Goal: Information Seeking & Learning: Compare options

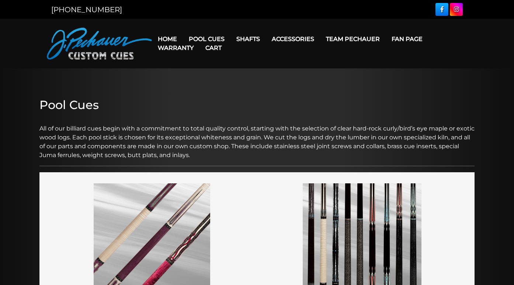
click at [147, 235] on img at bounding box center [152, 241] width 117 height 116
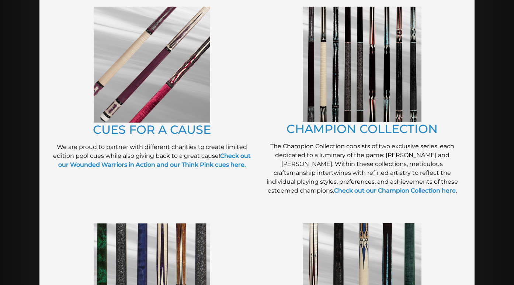
scroll to position [54, 0]
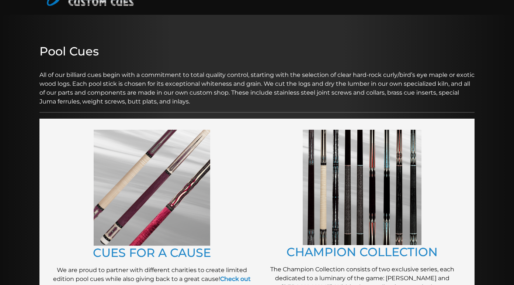
click at [369, 238] on img at bounding box center [362, 187] width 119 height 115
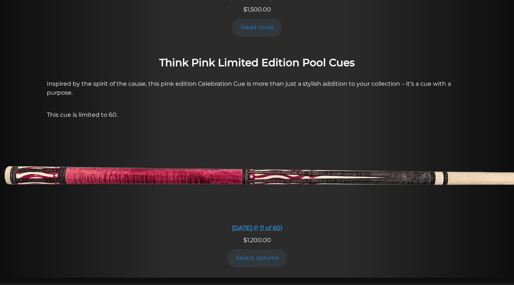
scroll to position [549, 0]
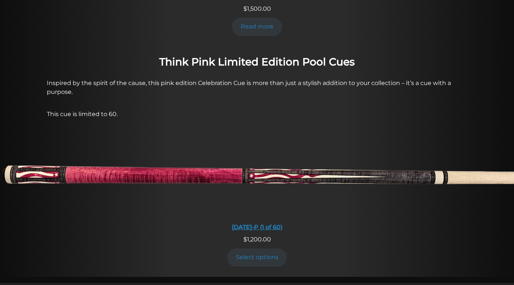
click at [270, 223] on div "DEC6-P (1 of 60)" at bounding box center [257, 226] width 514 height 7
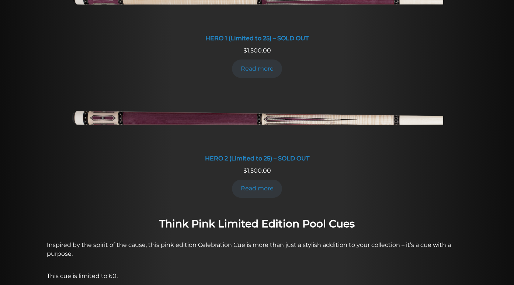
scroll to position [364, 0]
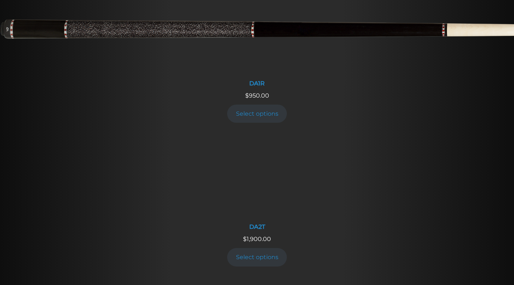
scroll to position [873, 0]
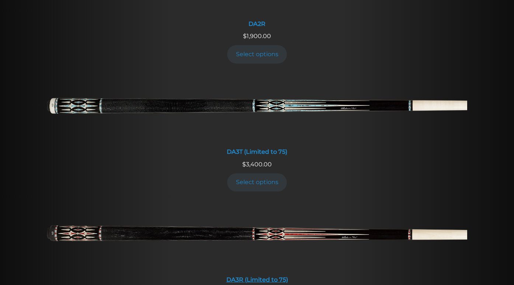
scroll to position [1210, 0]
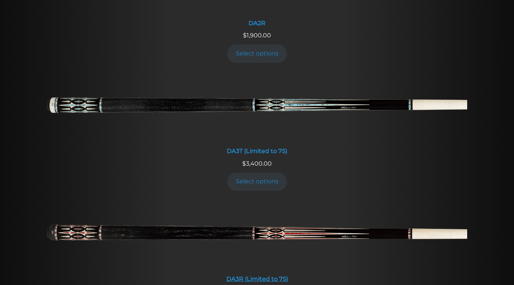
click at [268, 201] on img at bounding box center [257, 236] width 421 height 70
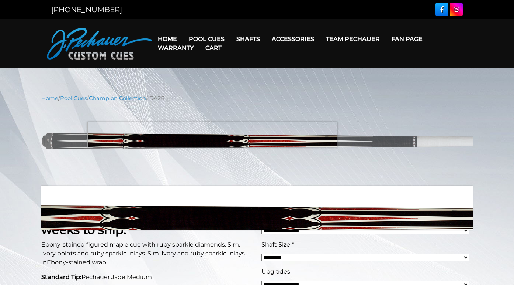
click at [213, 134] on img at bounding box center [257, 144] width 432 height 72
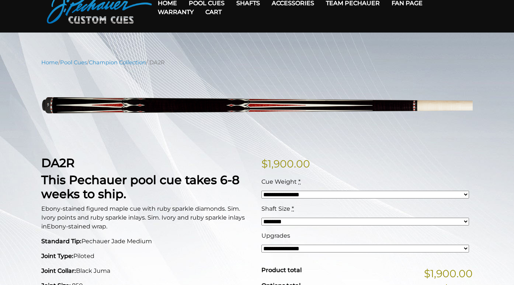
scroll to position [38, 0]
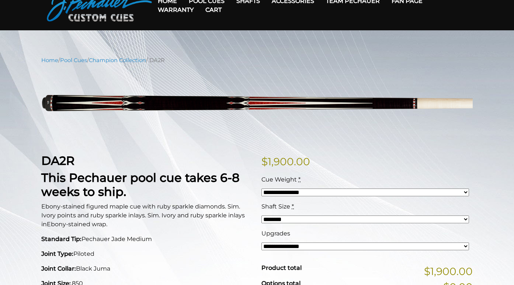
select select "*****"
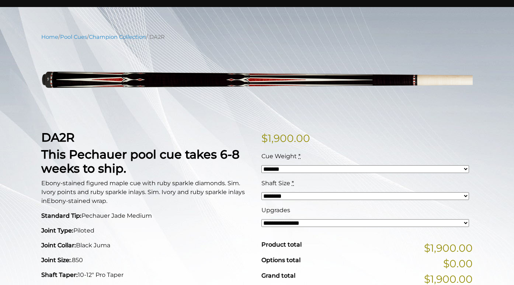
select select "*****"
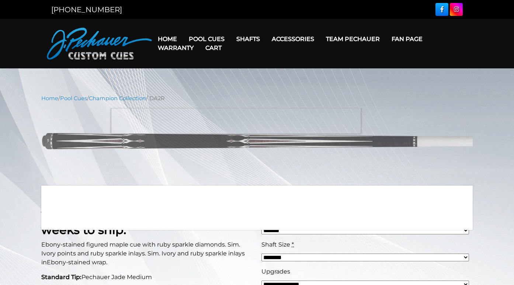
scroll to position [0, 0]
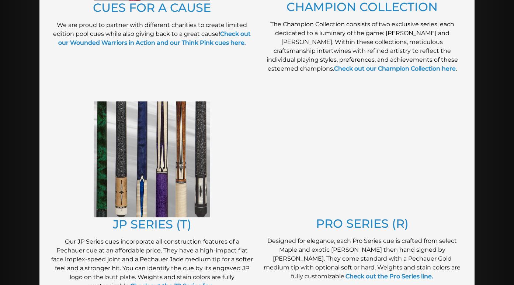
scroll to position [299, 0]
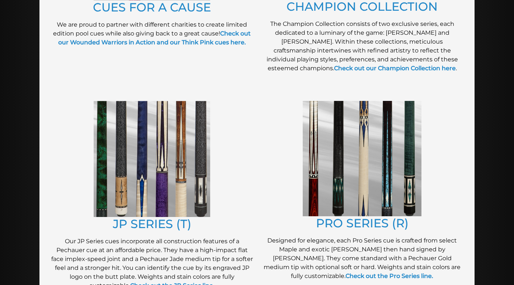
click at [175, 179] on img at bounding box center [152, 159] width 117 height 116
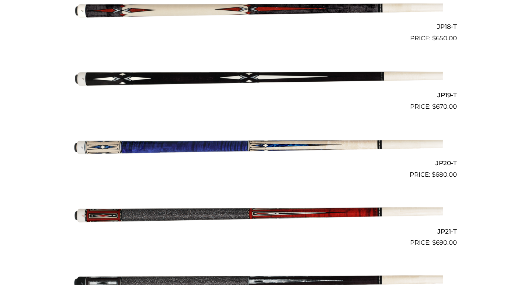
scroll to position [1419, 0]
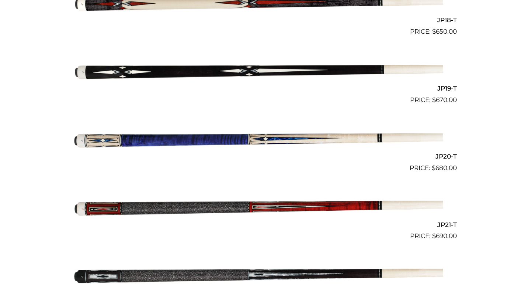
click at [313, 197] on img at bounding box center [257, 207] width 373 height 62
click at [265, 203] on img at bounding box center [257, 207] width 373 height 62
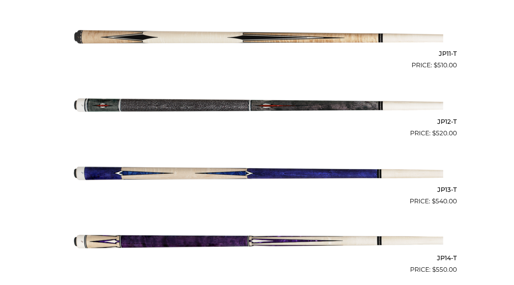
scroll to position [884, 0]
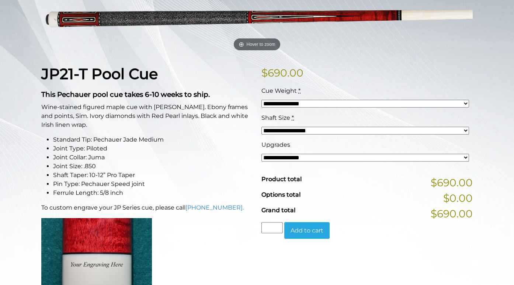
scroll to position [117, 0]
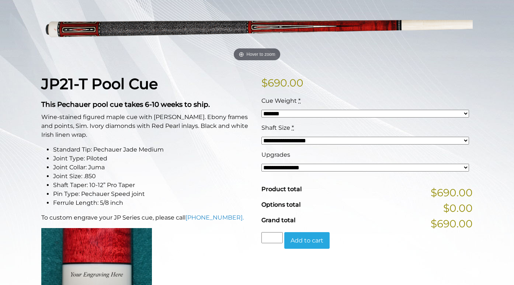
select select "*****"
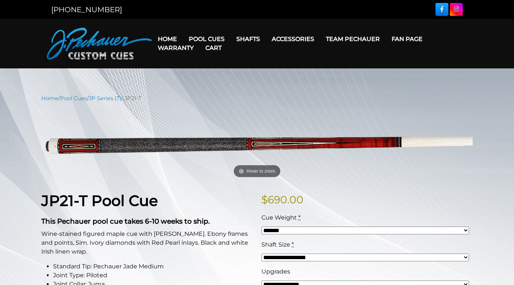
scroll to position [0, 0]
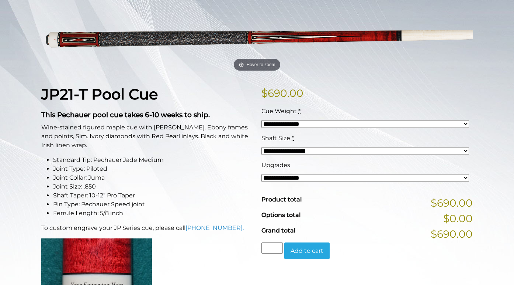
scroll to position [106, 0]
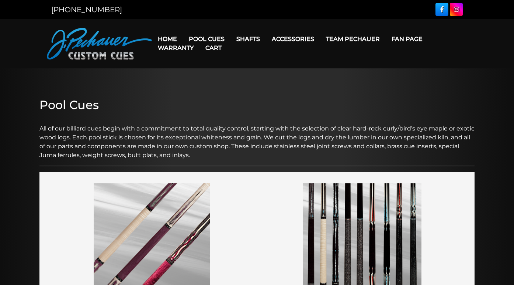
scroll to position [299, 0]
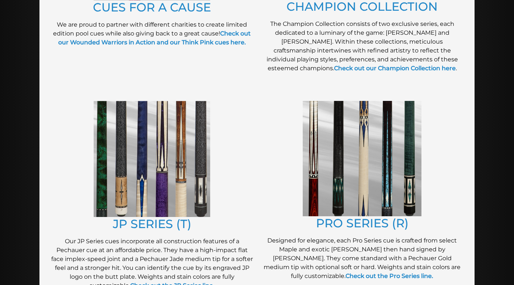
click at [355, 169] on img at bounding box center [362, 158] width 119 height 115
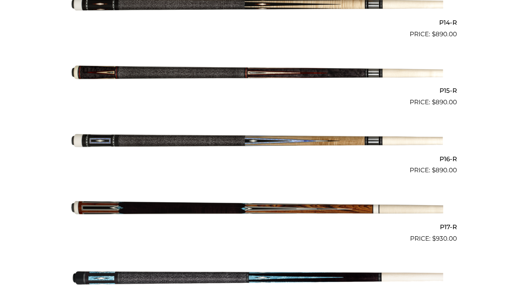
scroll to position [1145, 0]
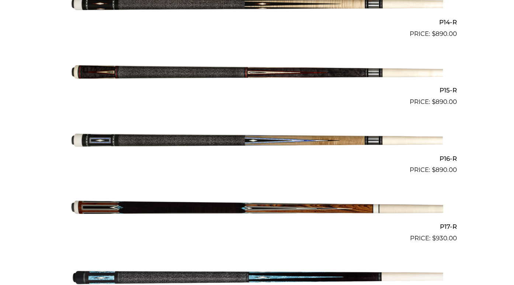
click at [313, 206] on img at bounding box center [257, 209] width 373 height 62
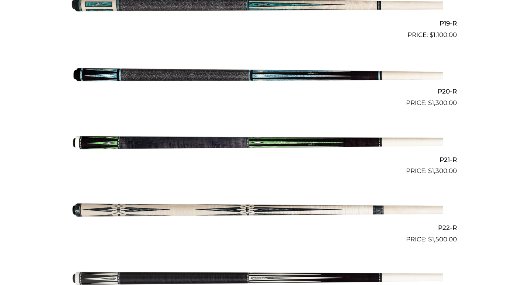
scroll to position [1444, 0]
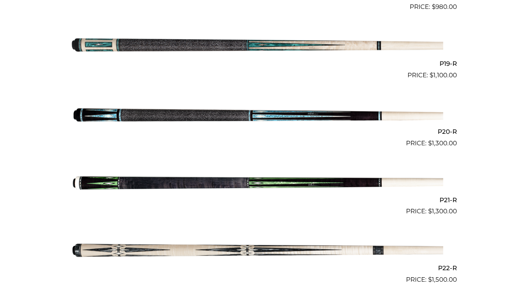
click at [268, 180] on img at bounding box center [257, 182] width 373 height 62
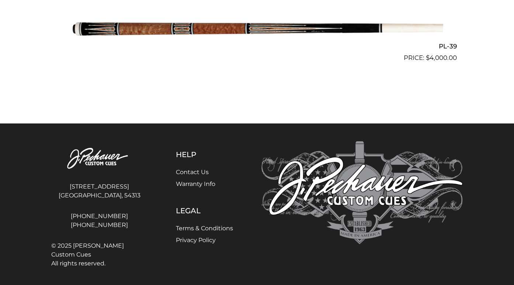
scroll to position [2209, 0]
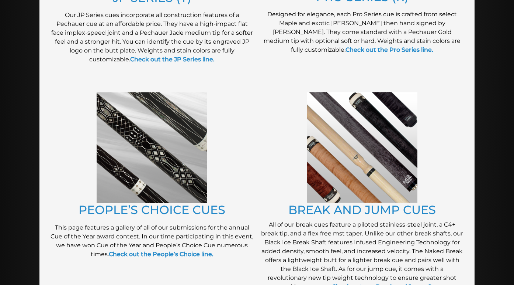
scroll to position [526, 0]
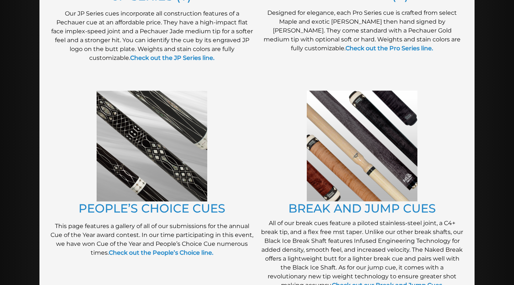
click at [170, 171] on img at bounding box center [152, 145] width 111 height 111
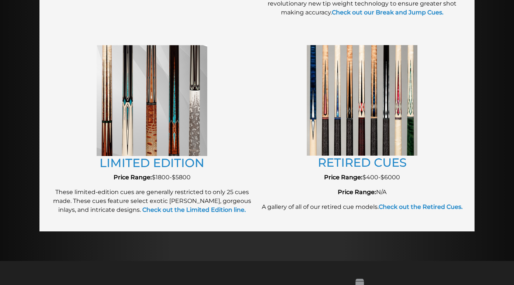
scroll to position [738, 0]
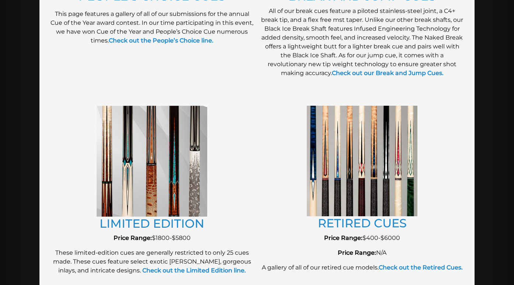
click at [131, 192] on img at bounding box center [152, 161] width 111 height 111
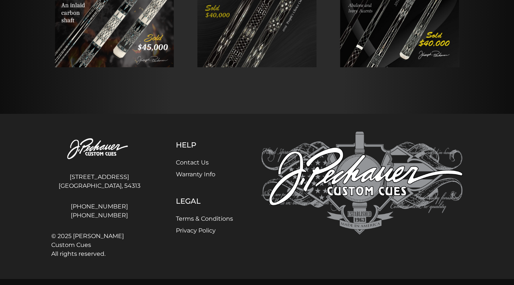
scroll to position [230, 0]
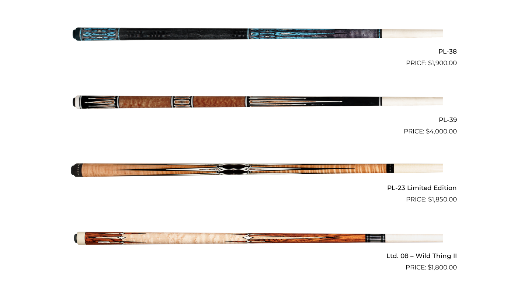
scroll to position [875, 0]
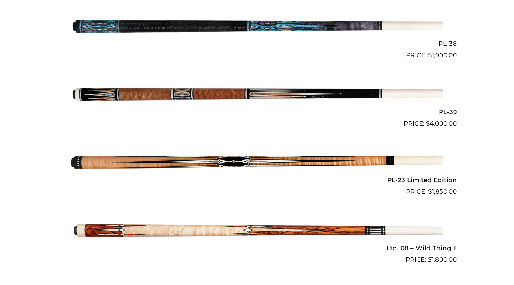
click at [299, 216] on img at bounding box center [257, 230] width 373 height 62
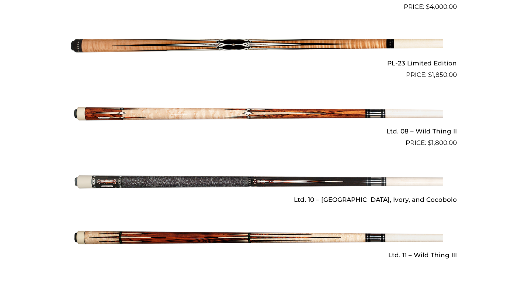
scroll to position [999, 0]
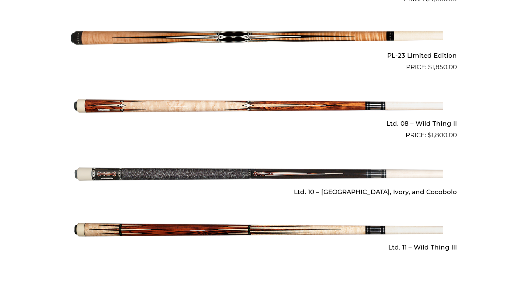
click at [294, 218] on img at bounding box center [257, 230] width 373 height 62
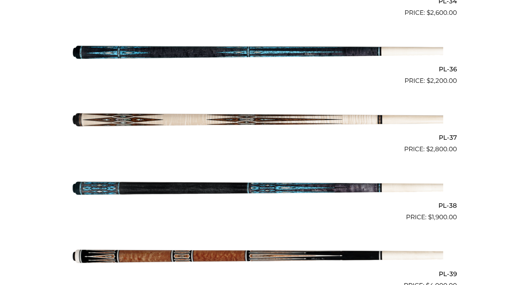
scroll to position [368, 0]
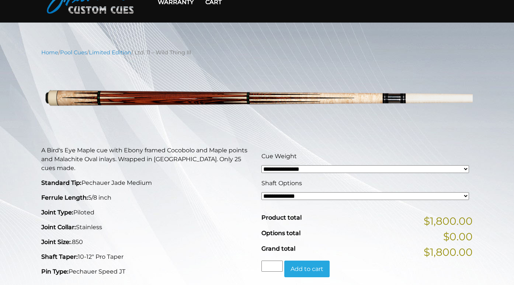
scroll to position [45, 0]
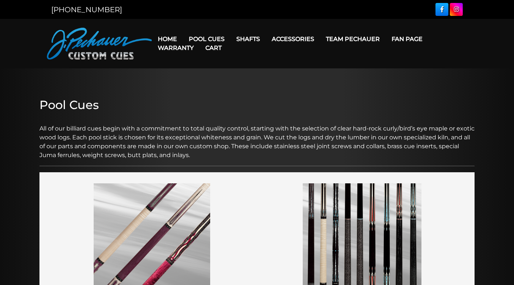
scroll to position [738, 0]
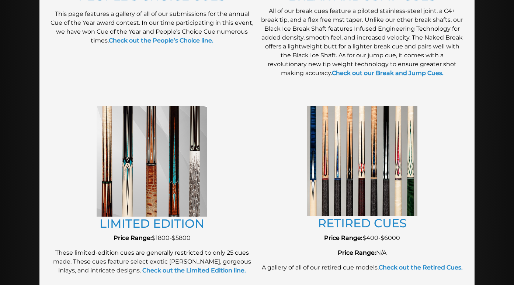
click at [171, 177] on img at bounding box center [152, 161] width 111 height 111
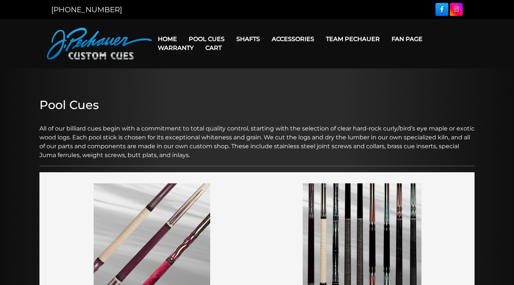
scroll to position [0, 0]
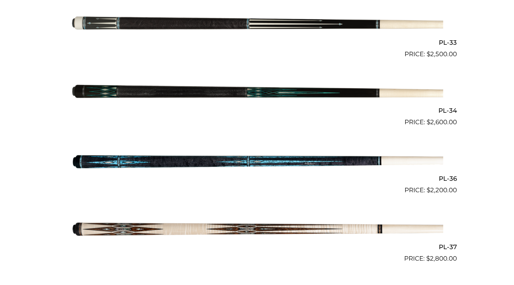
scroll to position [604, 0]
